Goal: Task Accomplishment & Management: Use online tool/utility

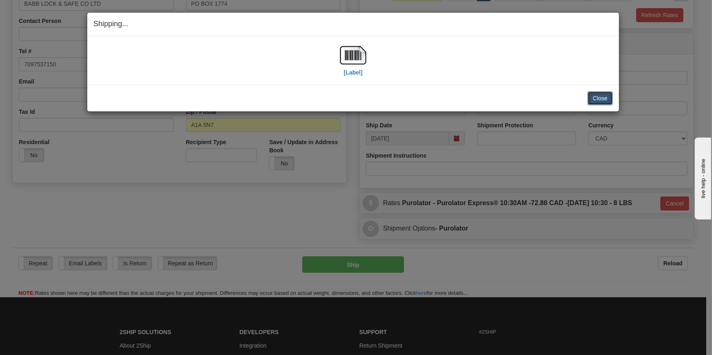
click at [598, 100] on button "Close" at bounding box center [599, 98] width 25 height 14
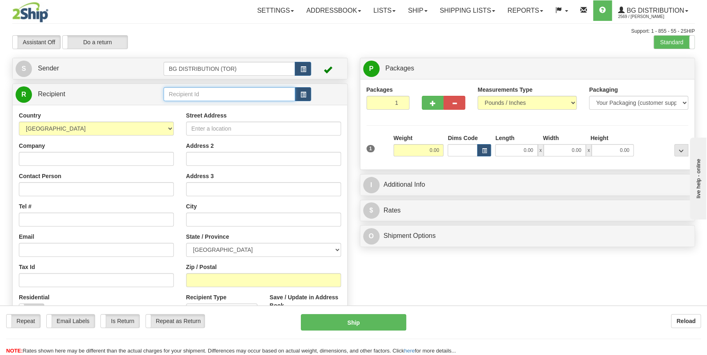
click at [205, 90] on input "text" at bounding box center [229, 94] width 132 height 14
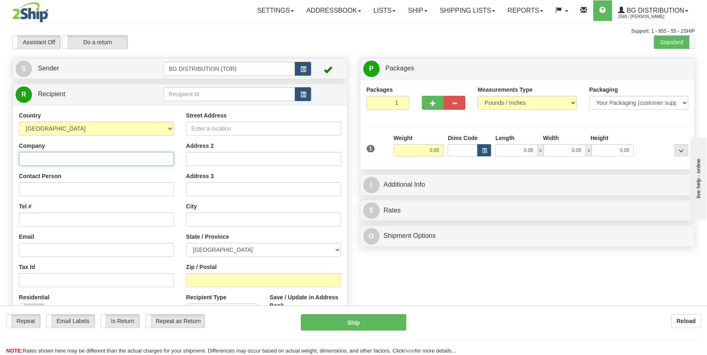
click at [74, 155] on input "Company" at bounding box center [96, 159] width 155 height 14
paste input "PEEL DISTRICT SCHOOL BOARD"
type input "PEEL DISTRICT SCHOOL BOARD"
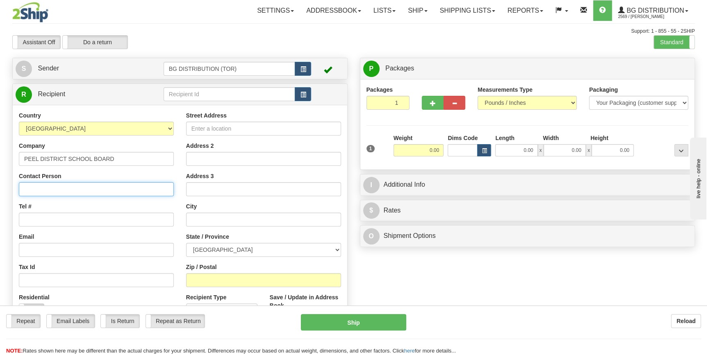
click at [51, 187] on input "Contact Person" at bounding box center [96, 189] width 155 height 14
paste input "ATTN: [PERSON_NAME]"
type input "ATTN: [PERSON_NAME]"
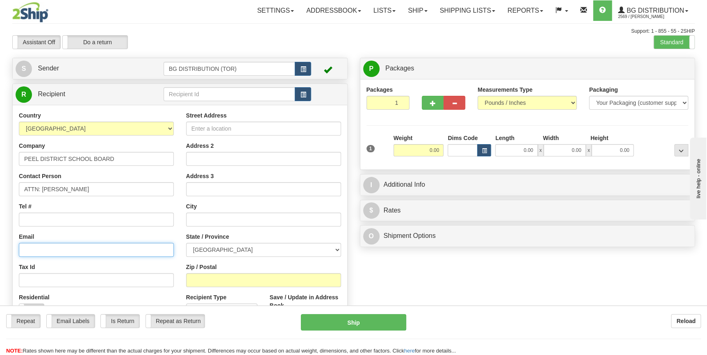
click at [104, 250] on input "Email" at bounding box center [96, 250] width 155 height 14
click at [70, 211] on div "Tel #" at bounding box center [96, 214] width 155 height 24
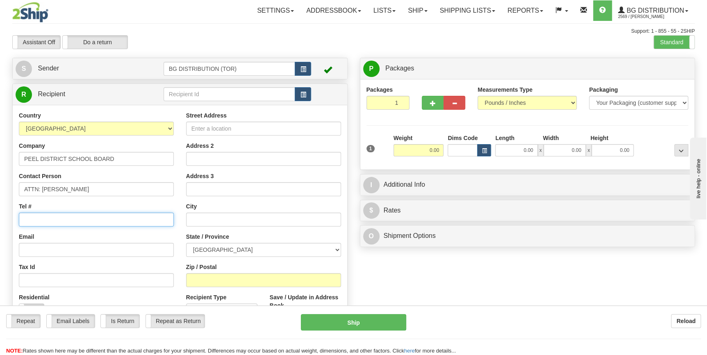
click at [68, 220] on input "Tel #" at bounding box center [96, 220] width 155 height 14
paste input "[PHONE_NUMBER]"
type input "[PHONE_NUMBER]"
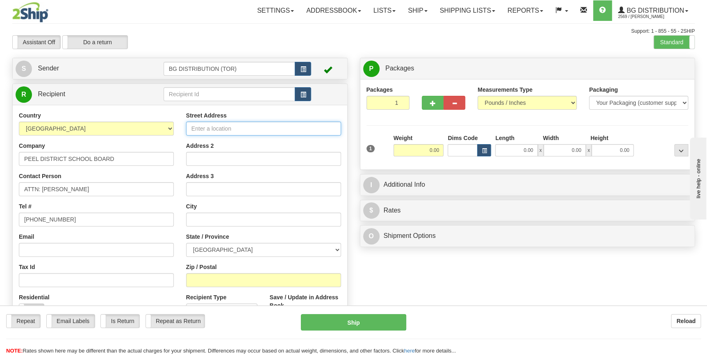
click at [224, 132] on input "Street Address" at bounding box center [263, 129] width 155 height 14
paste input "[STREET_ADDRESS]"
type input "[STREET_ADDRESS]"
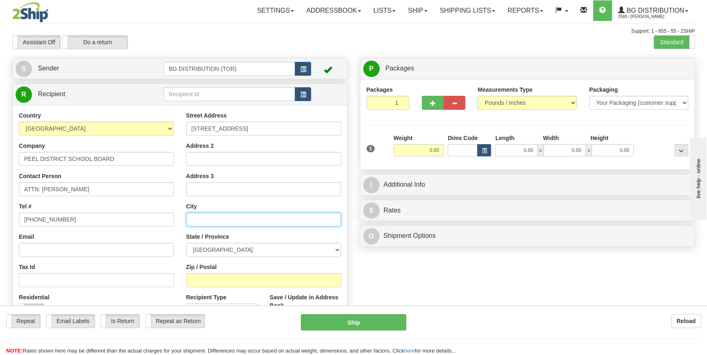
click at [222, 223] on input "text" at bounding box center [263, 220] width 155 height 14
click at [206, 220] on input "text" at bounding box center [263, 220] width 155 height 14
paste input "BRAMPTON"
type input "BRAMPTON"
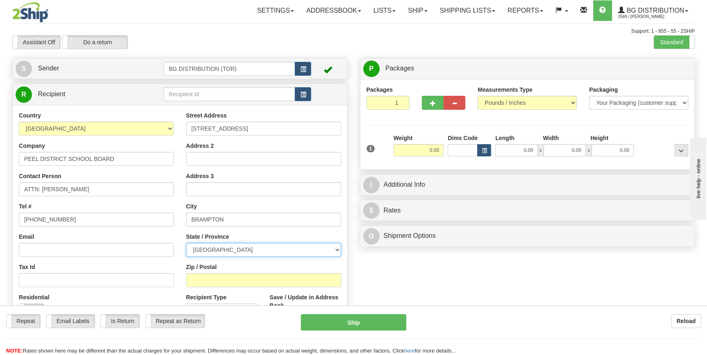
click at [251, 251] on select "[GEOGRAPHIC_DATA] [GEOGRAPHIC_DATA] [GEOGRAPHIC_DATA] [GEOGRAPHIC_DATA] [GEOGRA…" at bounding box center [263, 250] width 155 height 14
select select "ON"
click at [186, 243] on select "[GEOGRAPHIC_DATA] [GEOGRAPHIC_DATA] [GEOGRAPHIC_DATA] [GEOGRAPHIC_DATA] [GEOGRA…" at bounding box center [263, 250] width 155 height 14
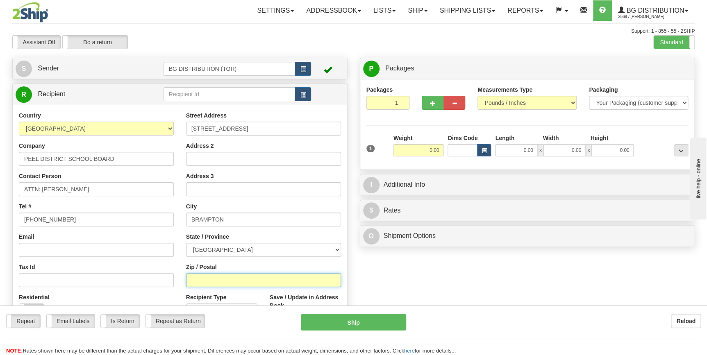
click at [228, 281] on input "Zip / Postal" at bounding box center [263, 280] width 155 height 14
paste input "L6X 2M1"
type input "L6X 2M1"
click at [427, 147] on input "0.00" at bounding box center [418, 150] width 50 height 12
type input "17.00"
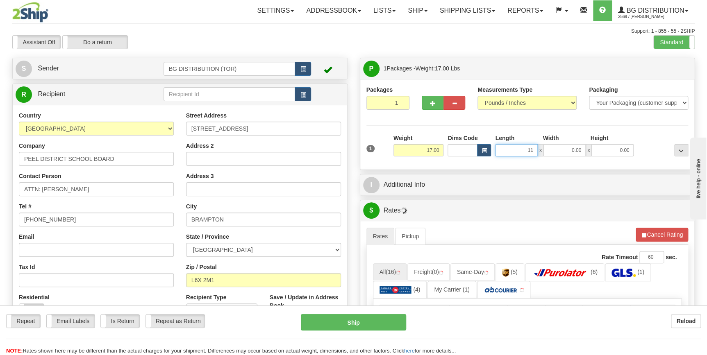
type input "11.00"
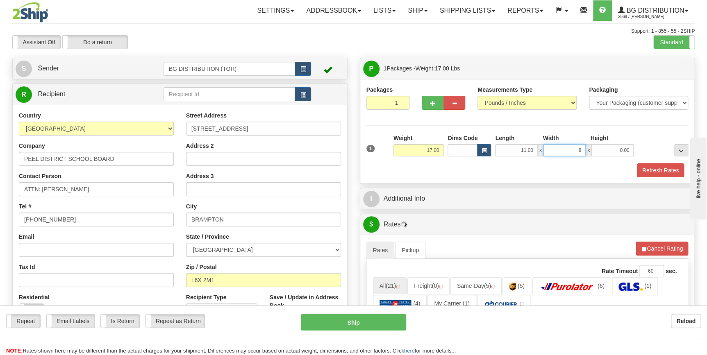
type input "8.00"
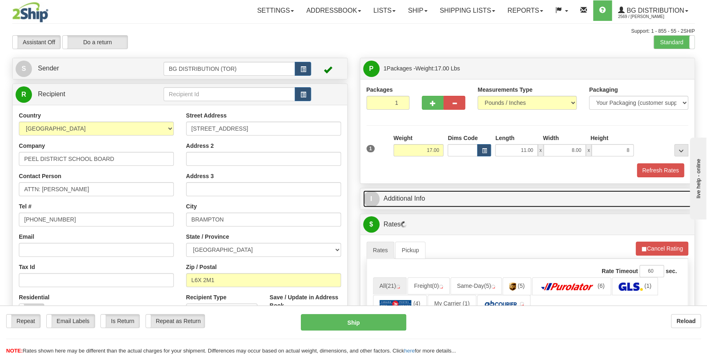
type input "8.00"
click at [419, 206] on link "I Additional Info" at bounding box center [527, 198] width 329 height 17
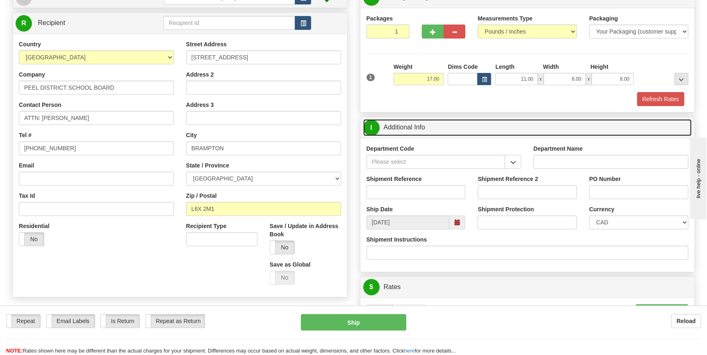
scroll to position [74, 0]
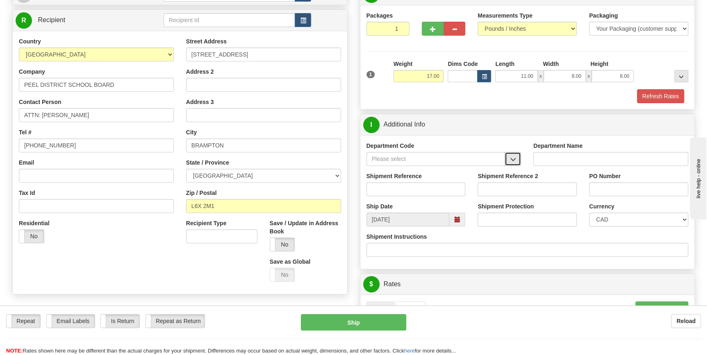
click at [516, 152] on button "button" at bounding box center [512, 159] width 16 height 14
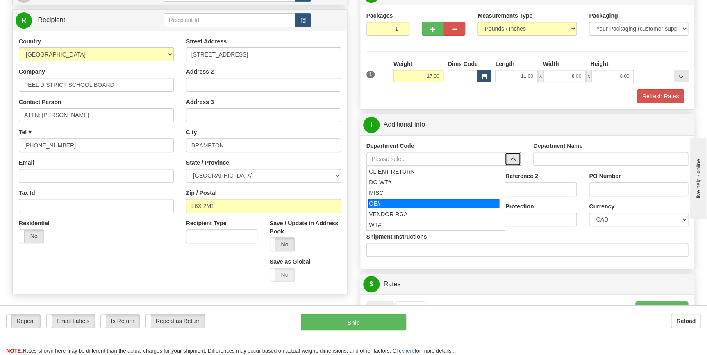
click at [448, 199] on div "OE#" at bounding box center [433, 203] width 131 height 9
type input "OE#"
type input "ORDERS"
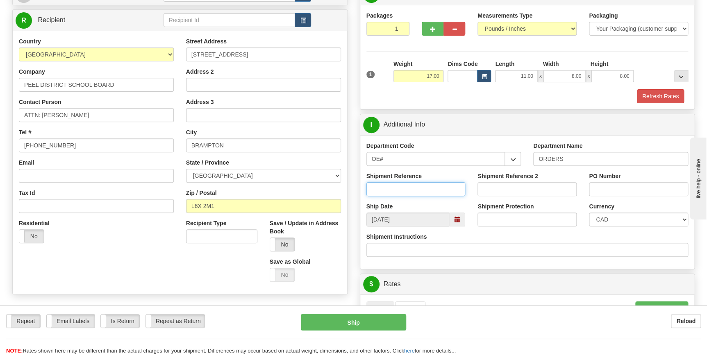
click at [421, 186] on input "Shipment Reference" at bounding box center [415, 189] width 99 height 14
type input "70174457-00"
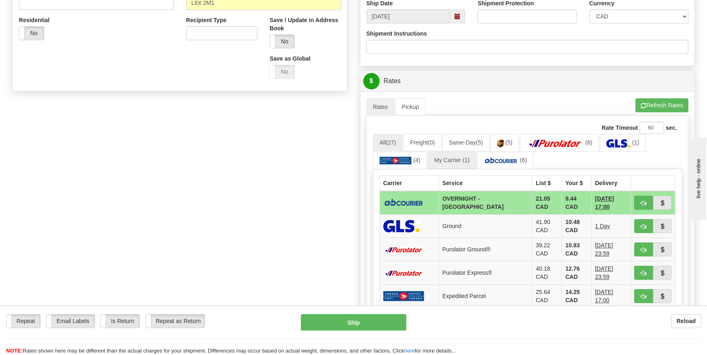
scroll to position [335, 0]
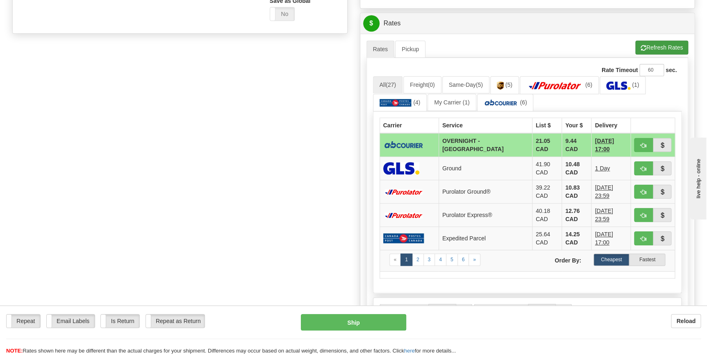
type input "greenbriar sr sp cores"
click at [651, 47] on button "Refresh Rates" at bounding box center [661, 48] width 53 height 14
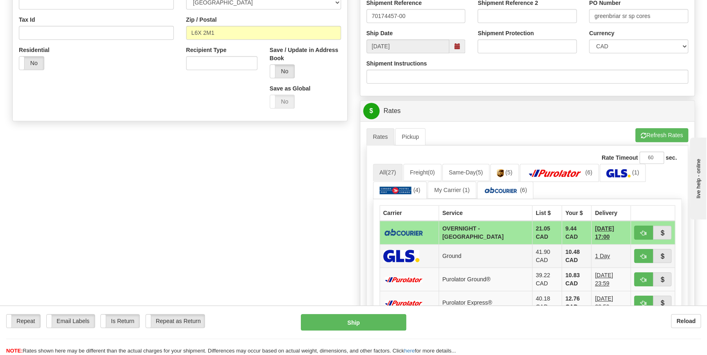
scroll to position [261, 0]
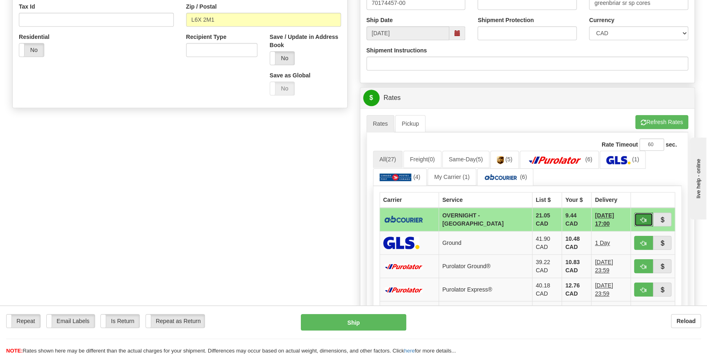
click at [644, 221] on span "button" at bounding box center [643, 220] width 6 height 5
type input "4"
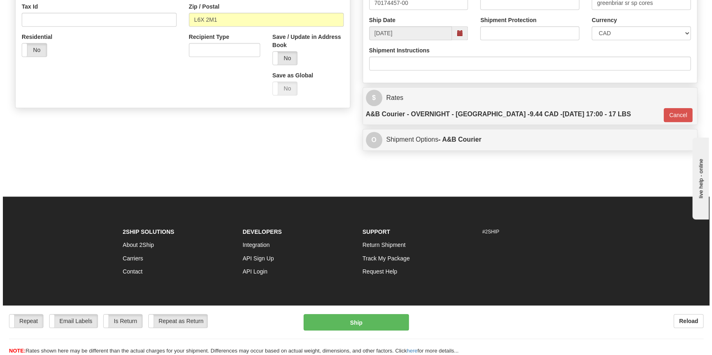
scroll to position [257, 0]
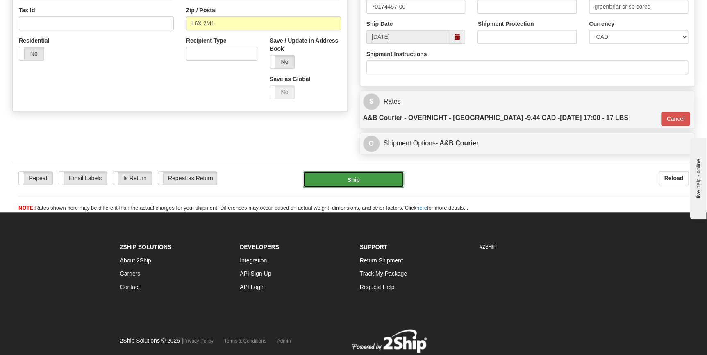
click at [360, 171] on button "Ship" at bounding box center [353, 179] width 101 height 16
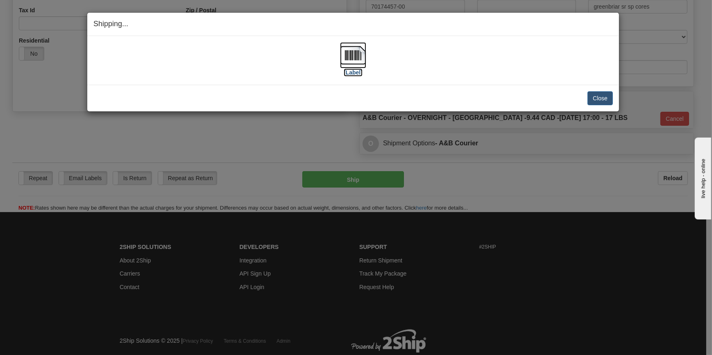
click at [357, 73] on label "[Label]" at bounding box center [353, 72] width 19 height 8
click at [602, 95] on button "Close" at bounding box center [599, 98] width 25 height 14
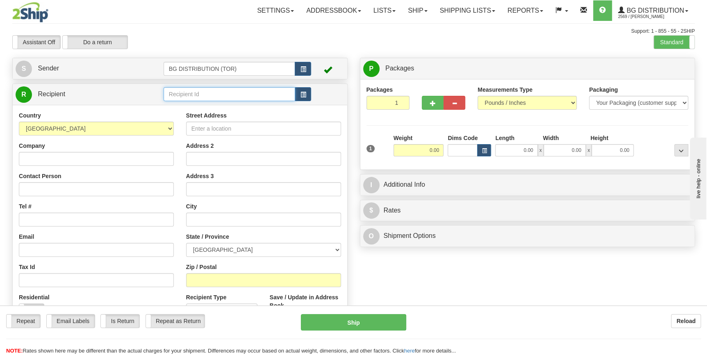
click at [210, 95] on input "text" at bounding box center [229, 94] width 132 height 14
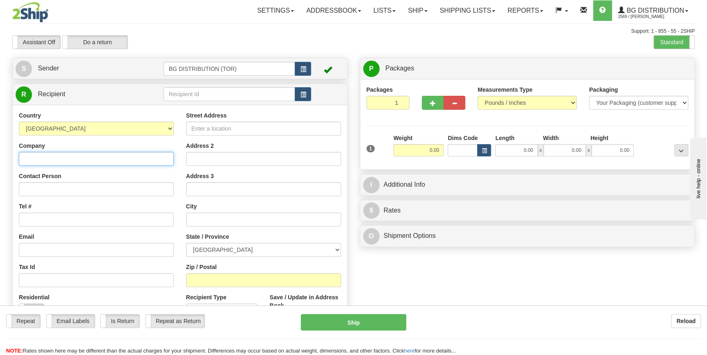
click at [83, 156] on input "Company" at bounding box center [96, 159] width 155 height 14
paste input "PEEL DISTRICT SCHOOL BOARD"
type input "PEEL DISTRICT SCHOOL BOARD"
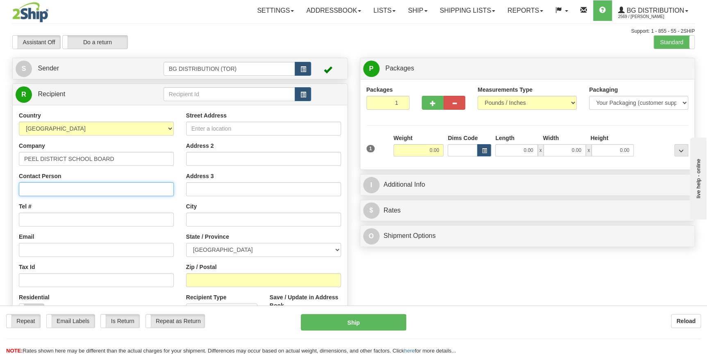
drag, startPoint x: 72, startPoint y: 187, endPoint x: 82, endPoint y: 187, distance: 9.8
click at [72, 187] on input "Contact Person" at bounding box center [96, 189] width 155 height 14
paste input "ATTN: JAIME TRAVASSOS SR"
type input "ATTN: JAIME TRAVASSOS SR"
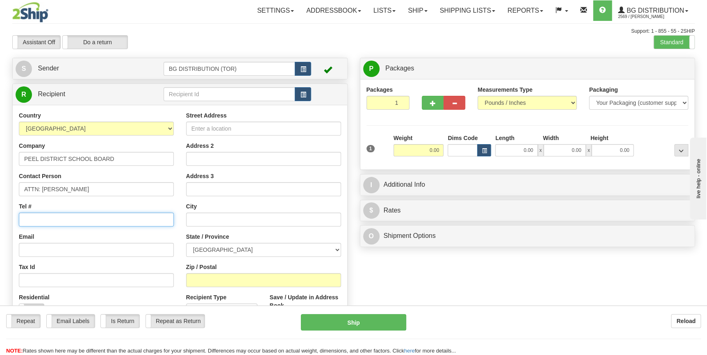
click at [172, 215] on input "Tel #" at bounding box center [96, 220] width 155 height 14
paste input "[PHONE_NUMBER]"
type input "[PHONE_NUMBER]"
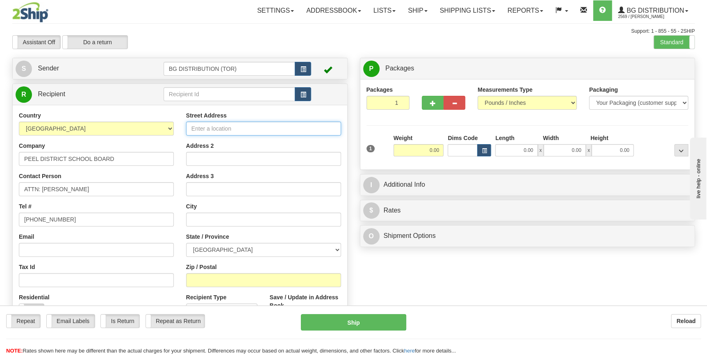
click at [261, 132] on input "Street Address" at bounding box center [263, 129] width 155 height 14
paste input "[STREET_ADDRESS]"
type input "[STREET_ADDRESS]"
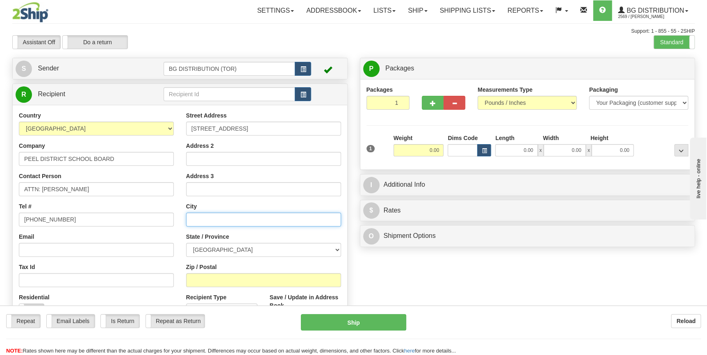
click at [222, 222] on input "text" at bounding box center [263, 220] width 155 height 14
paste input "BRAMPTON"
type input "BRAMPTON"
click at [265, 241] on div "State / Province ALBERTA BRITISH COLUMBIA MANITOBA NEW BRUNSWICK NEWFOUNDLAND N…" at bounding box center [263, 245] width 155 height 24
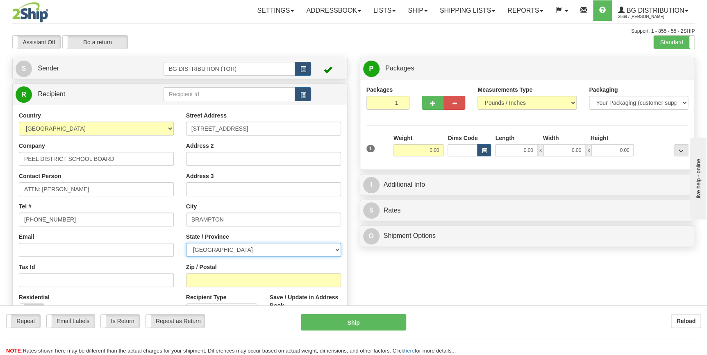
click at [265, 245] on select "[GEOGRAPHIC_DATA] [GEOGRAPHIC_DATA] [GEOGRAPHIC_DATA] [GEOGRAPHIC_DATA] [GEOGRA…" at bounding box center [263, 250] width 155 height 14
select select "ON"
click at [186, 243] on select "[GEOGRAPHIC_DATA] [GEOGRAPHIC_DATA] [GEOGRAPHIC_DATA] [GEOGRAPHIC_DATA] [GEOGRA…" at bounding box center [263, 250] width 155 height 14
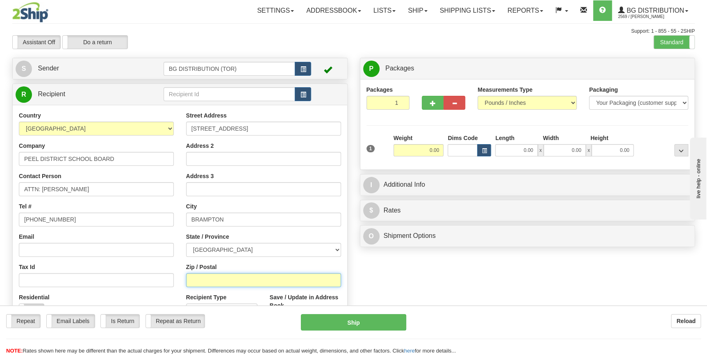
click at [246, 281] on input "Zip / Postal" at bounding box center [263, 280] width 155 height 14
paste input "L6X 2M1"
type input "L6X 2M1"
click at [430, 145] on input "0.00" at bounding box center [418, 150] width 50 height 12
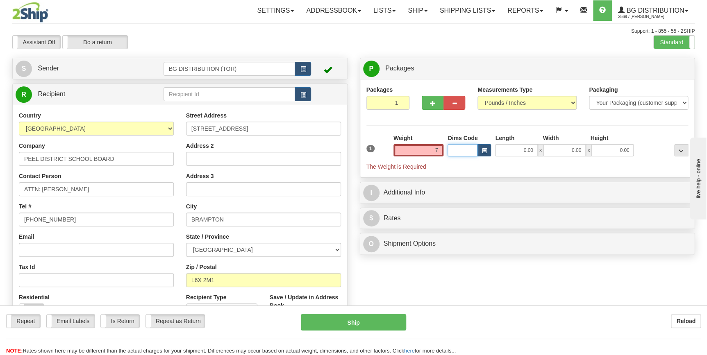
type input "7.00"
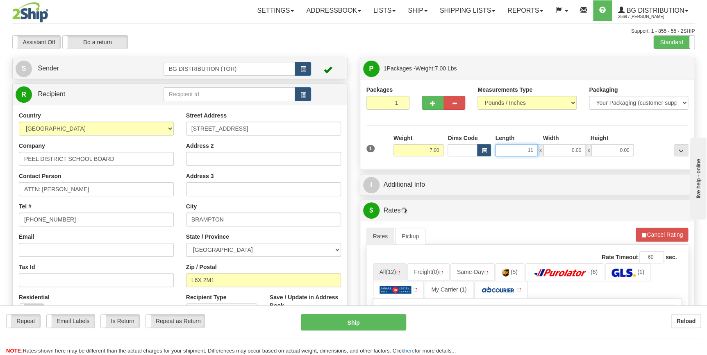
type input "11.00"
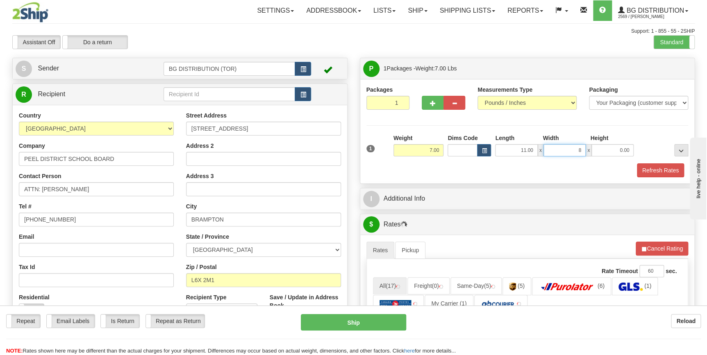
type input "8.00"
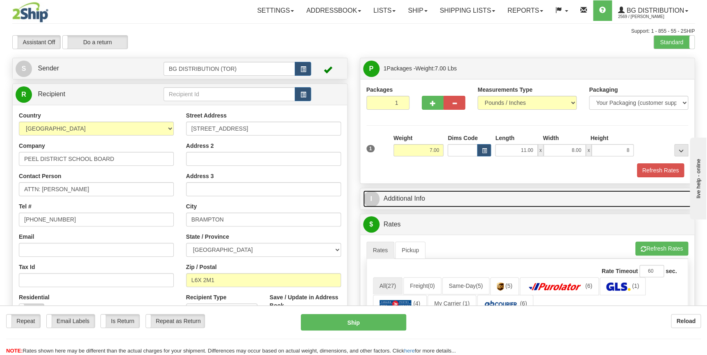
type input "8.00"
click at [430, 197] on link "I Additional Info" at bounding box center [527, 198] width 329 height 17
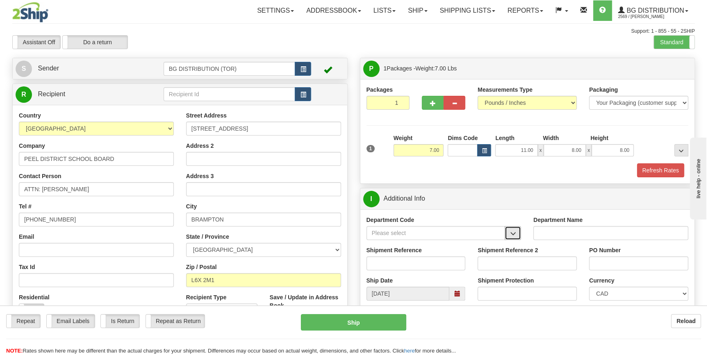
click at [511, 235] on span "button" at bounding box center [513, 233] width 6 height 5
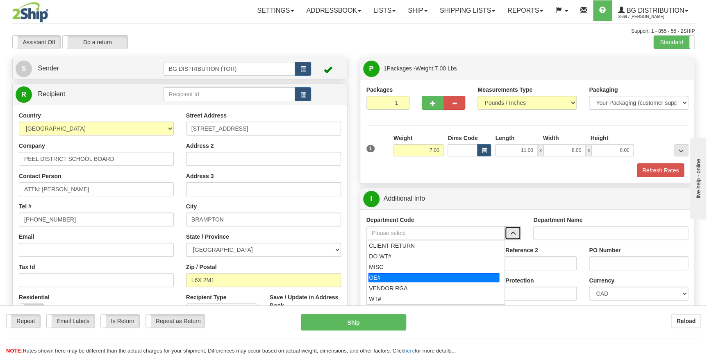
click at [433, 279] on div "OE#" at bounding box center [433, 277] width 131 height 9
type input "OE#"
type input "ORDERS"
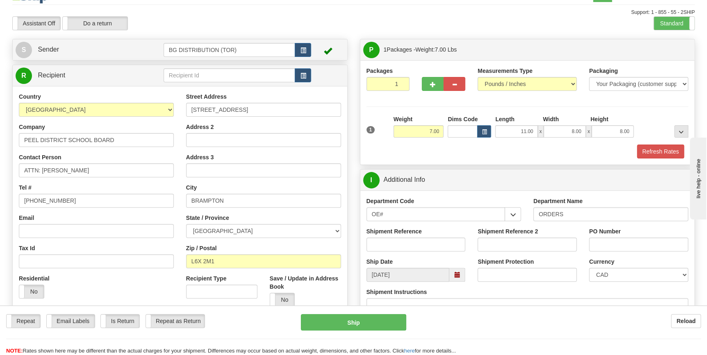
scroll to position [37, 0]
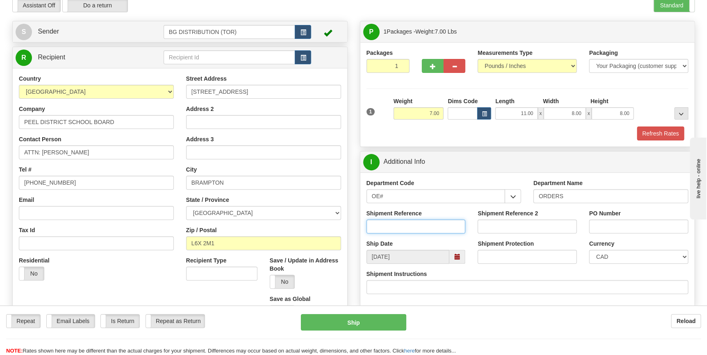
click at [413, 230] on input "Shipment Reference" at bounding box center [415, 227] width 99 height 14
type input "70174455-00"
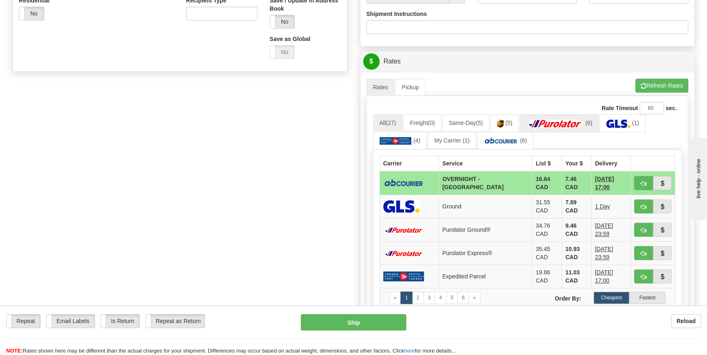
scroll to position [298, 0]
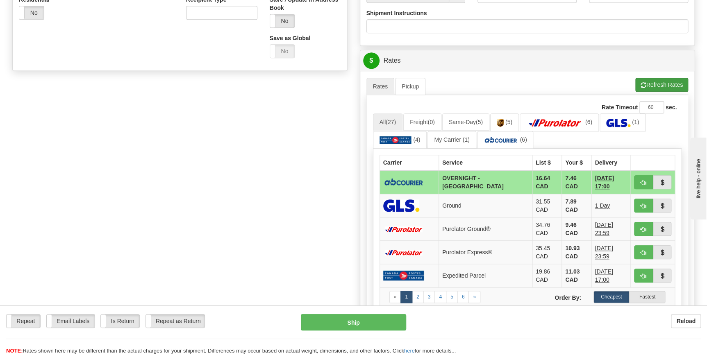
type input "darcel sr ps cores"
click at [656, 79] on button "Refresh Rates" at bounding box center [661, 85] width 53 height 14
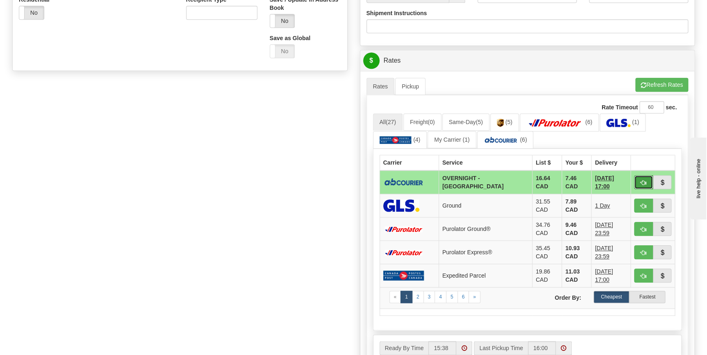
click at [644, 184] on span "button" at bounding box center [643, 182] width 6 height 5
type input "4"
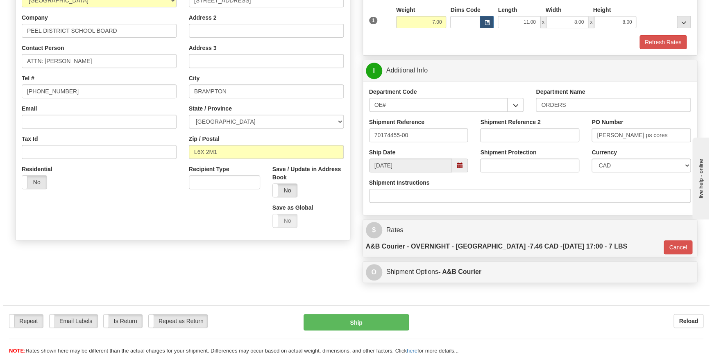
scroll to position [155, 0]
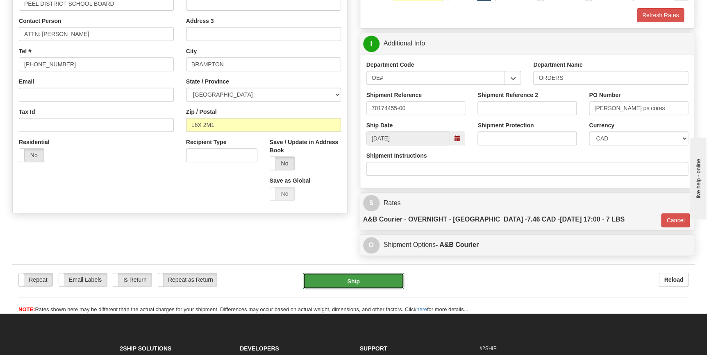
click at [369, 273] on button "Ship" at bounding box center [353, 281] width 101 height 16
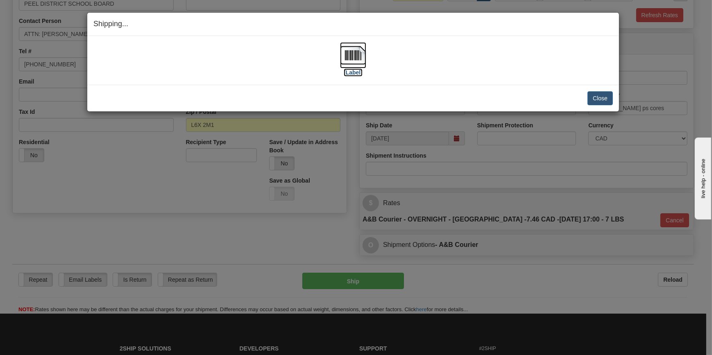
click at [355, 74] on label "[Label]" at bounding box center [353, 72] width 19 height 8
